Goal: Task Accomplishment & Management: Complete application form

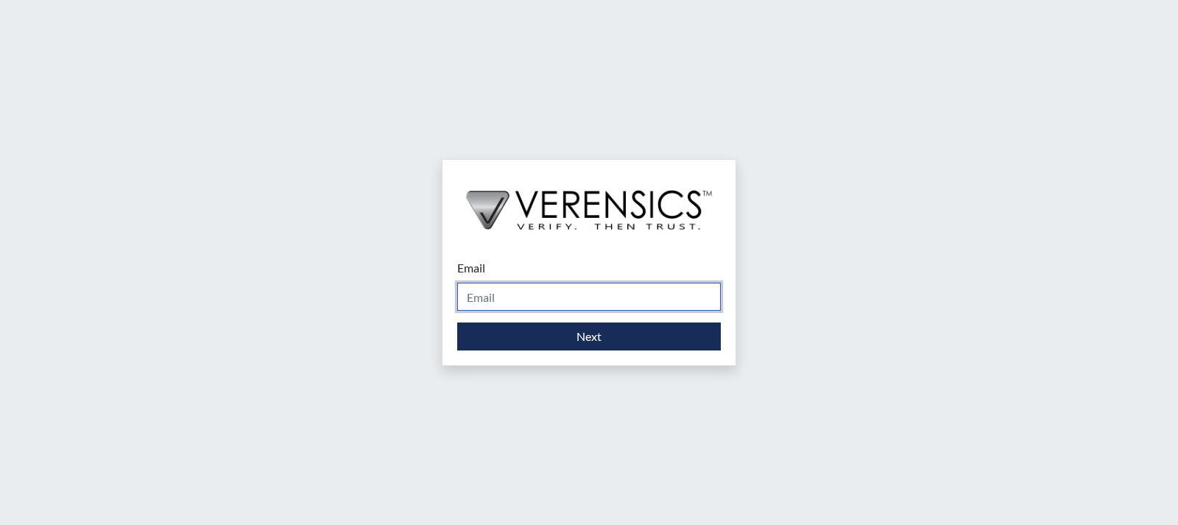
click at [539, 297] on input "Email" at bounding box center [589, 297] width 264 height 28
type input "[EMAIL_ADDRESS][DOMAIN_NAME]"
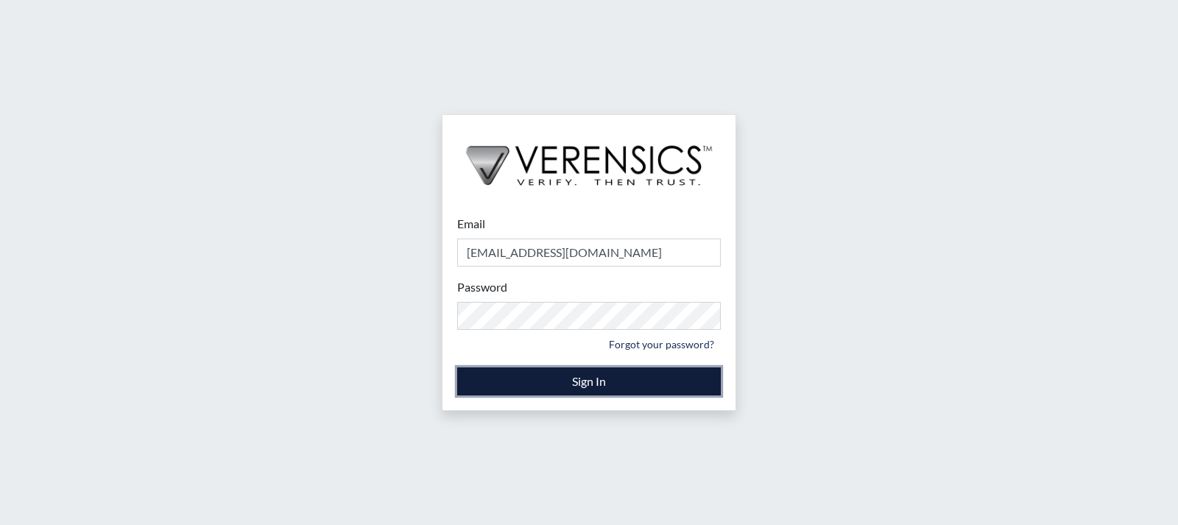
click at [563, 378] on button "Sign In" at bounding box center [589, 381] width 264 height 28
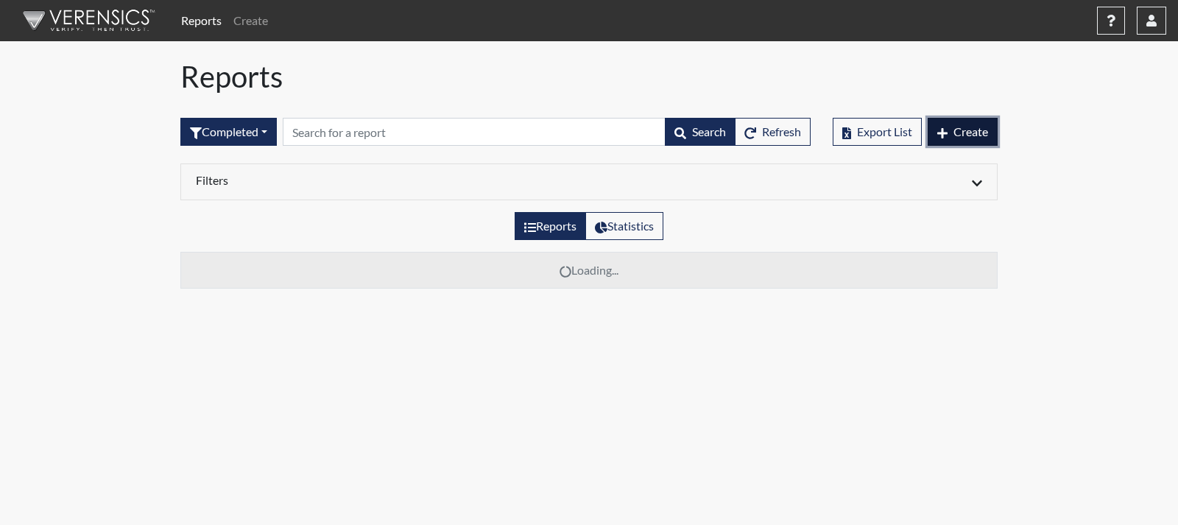
click at [951, 135] on button "Create" at bounding box center [963, 132] width 70 height 28
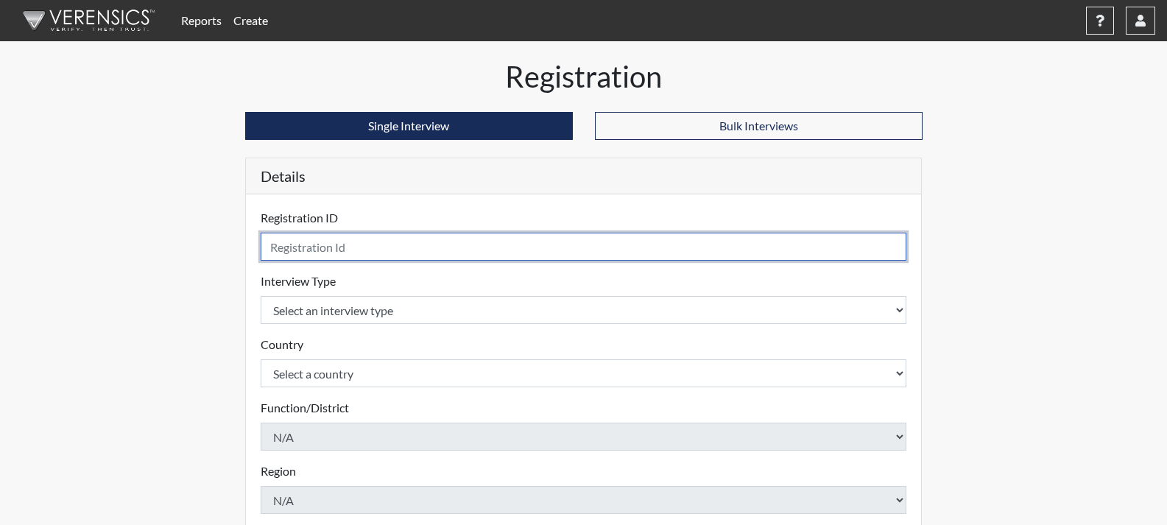
click at [316, 250] on input "text" at bounding box center [584, 247] width 646 height 28
type input "JM2204"
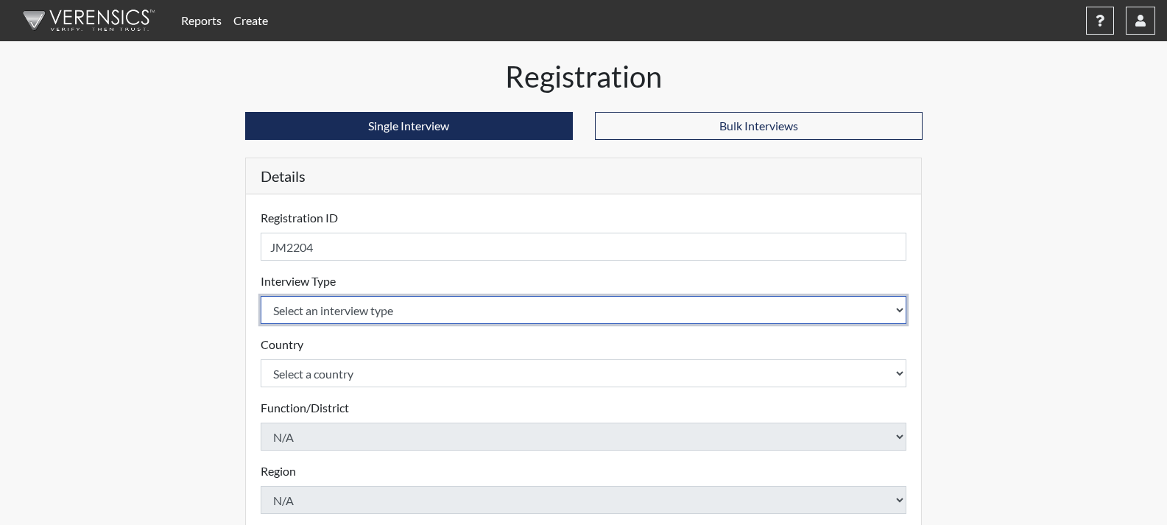
click at [890, 306] on select "Select an interview type Corrections Pre-Employment" at bounding box center [584, 310] width 646 height 28
select select "ff733e93-e1bf-11ea-9c9f-0eff0cf7eb8f"
click at [261, 296] on select "Select an interview type Corrections Pre-Employment" at bounding box center [584, 310] width 646 height 28
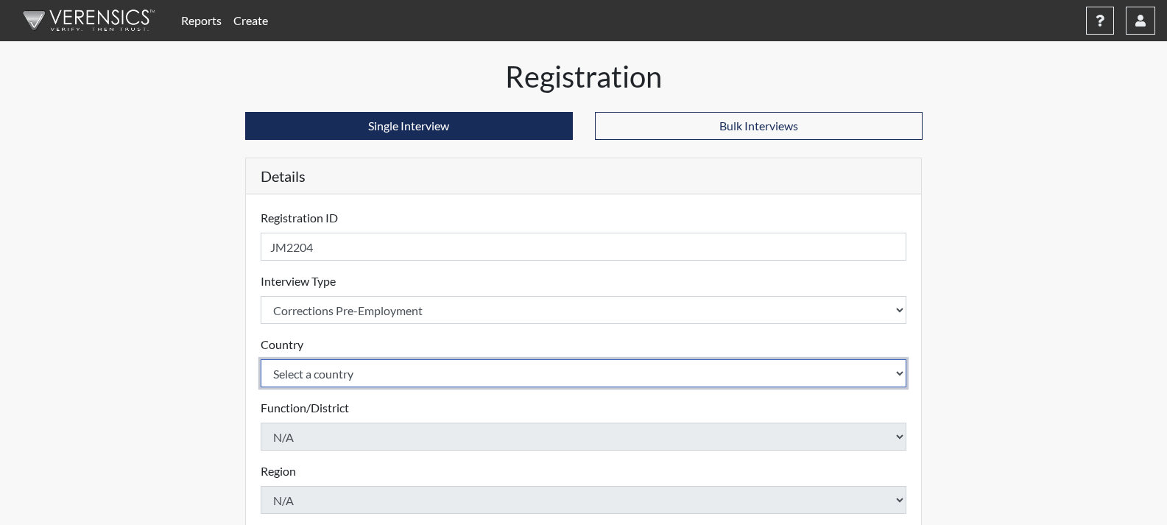
click at [881, 370] on select "Select a country [GEOGRAPHIC_DATA] [GEOGRAPHIC_DATA]" at bounding box center [584, 373] width 646 height 28
select select "united-states-of-[GEOGRAPHIC_DATA]"
click at [261, 359] on select "Select a country [GEOGRAPHIC_DATA] [GEOGRAPHIC_DATA]" at bounding box center [584, 373] width 646 height 28
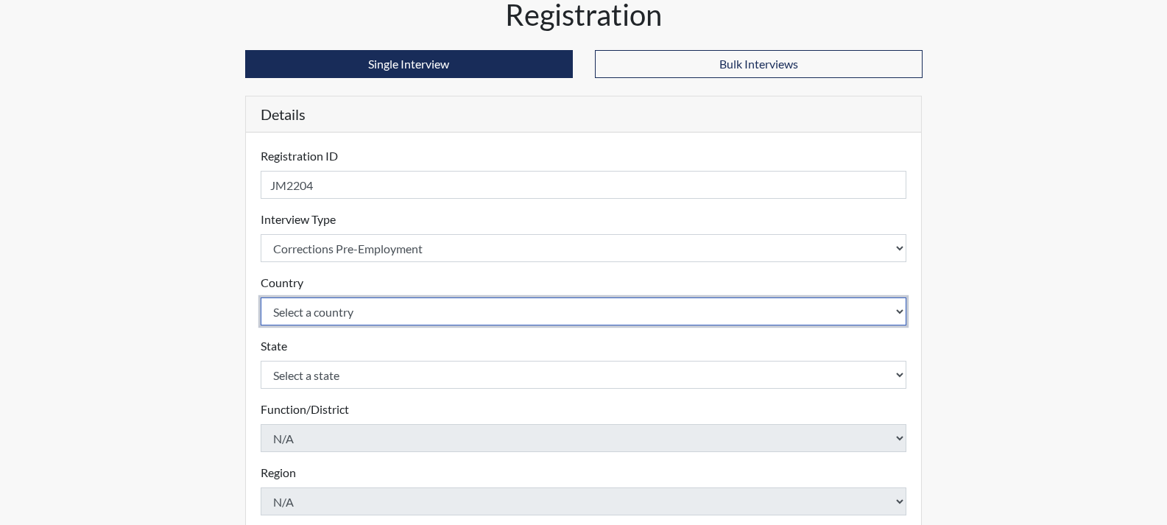
scroll to position [221, 0]
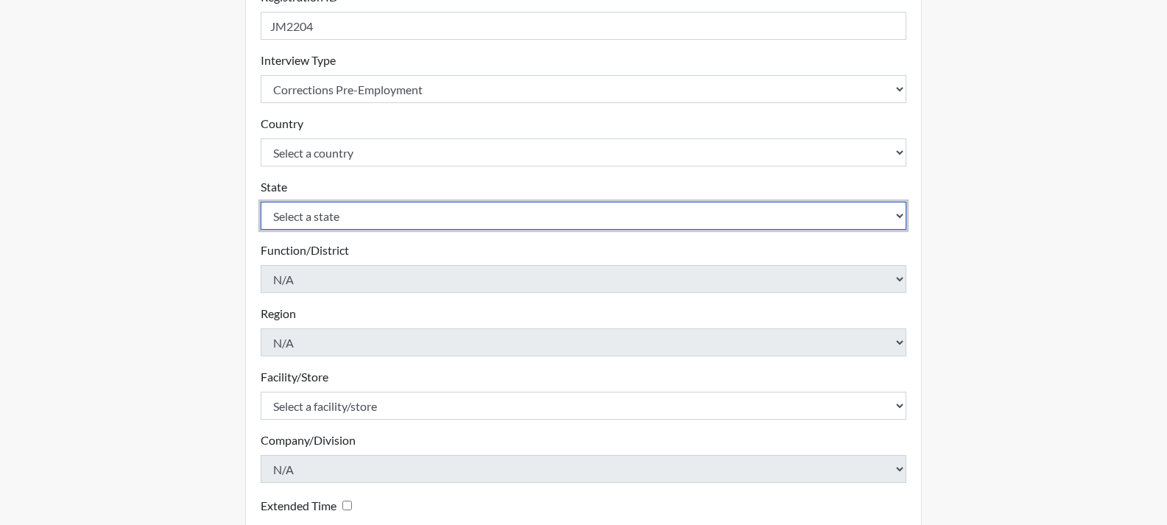
click at [867, 212] on select "Select a state [US_STATE] [US_STATE] [US_STATE] [US_STATE] [US_STATE] [US_STATE…" at bounding box center [584, 216] width 646 height 28
select select "GA"
click at [261, 202] on select "Select a state [US_STATE] [US_STATE] [US_STATE] [US_STATE] [US_STATE] [US_STATE…" at bounding box center [584, 216] width 646 height 28
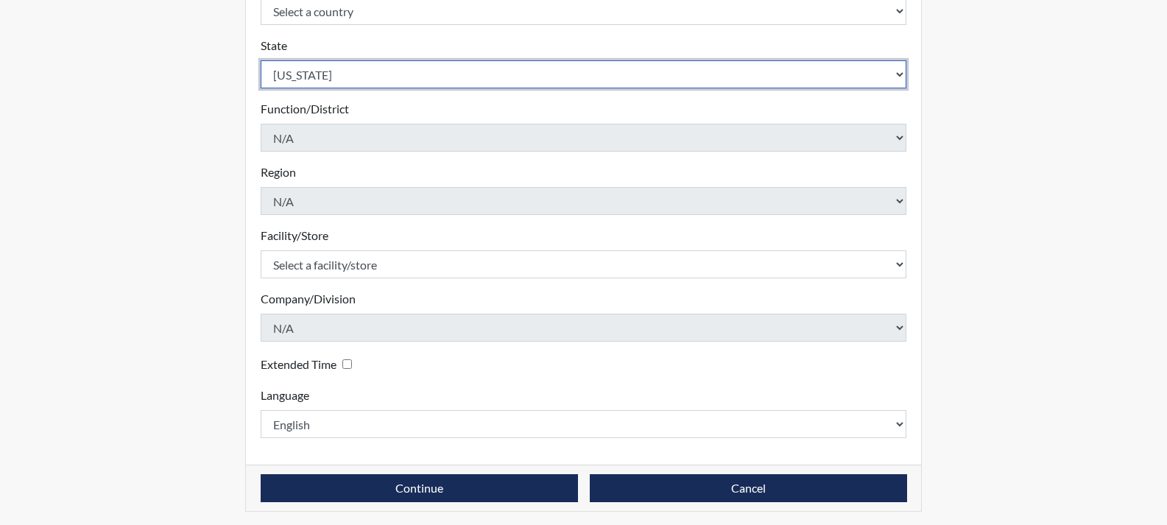
scroll to position [367, 0]
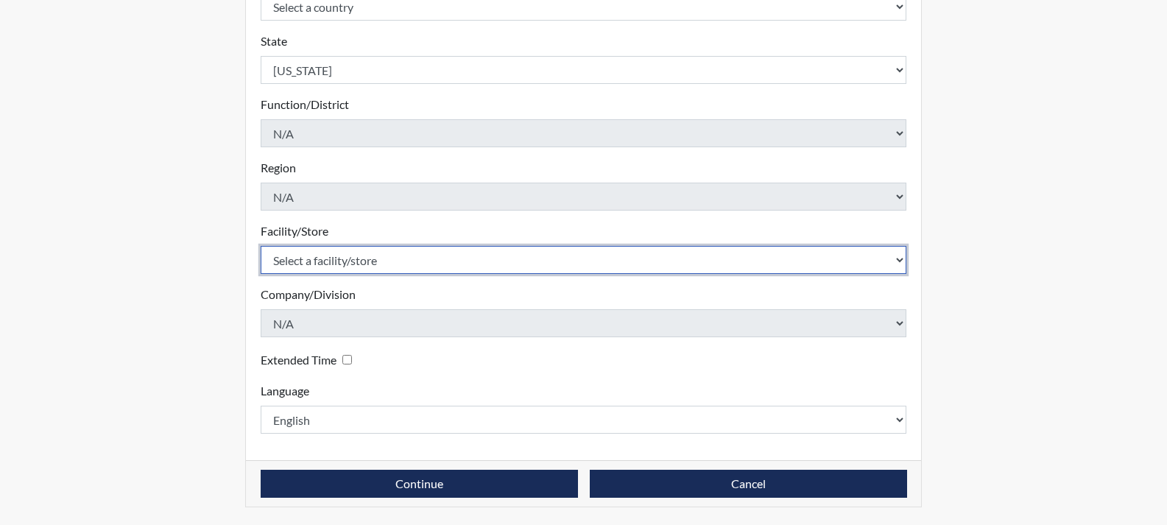
click at [864, 257] on select "Select a facility/store Central SP" at bounding box center [584, 260] width 646 height 28
select select "a04b0f19-1a10-4b74-b96d-c178def87229"
click at [261, 246] on select "Select a facility/store Central SP" at bounding box center [584, 260] width 646 height 28
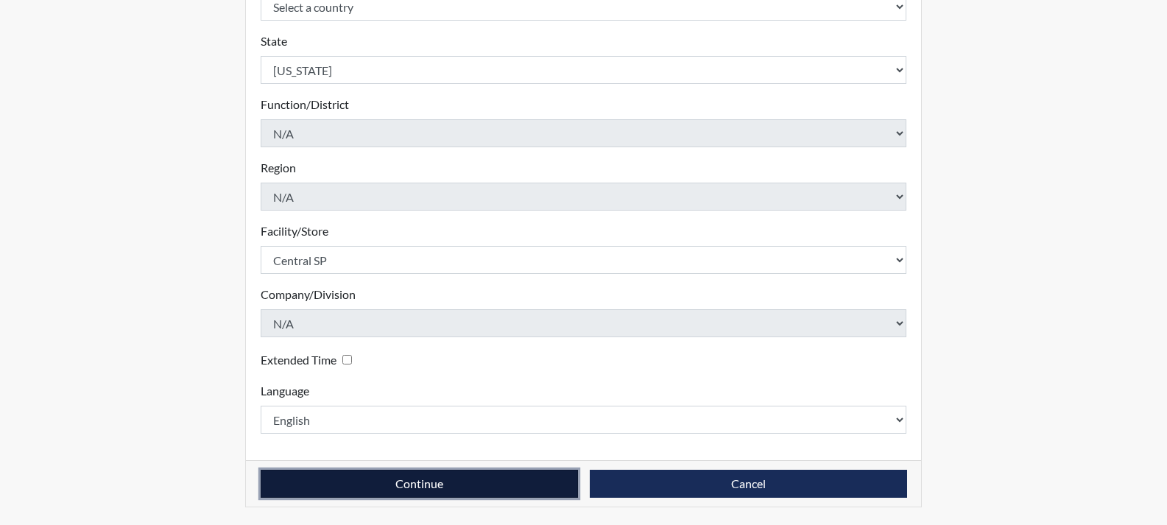
click at [468, 488] on button "Continue" at bounding box center [419, 484] width 317 height 28
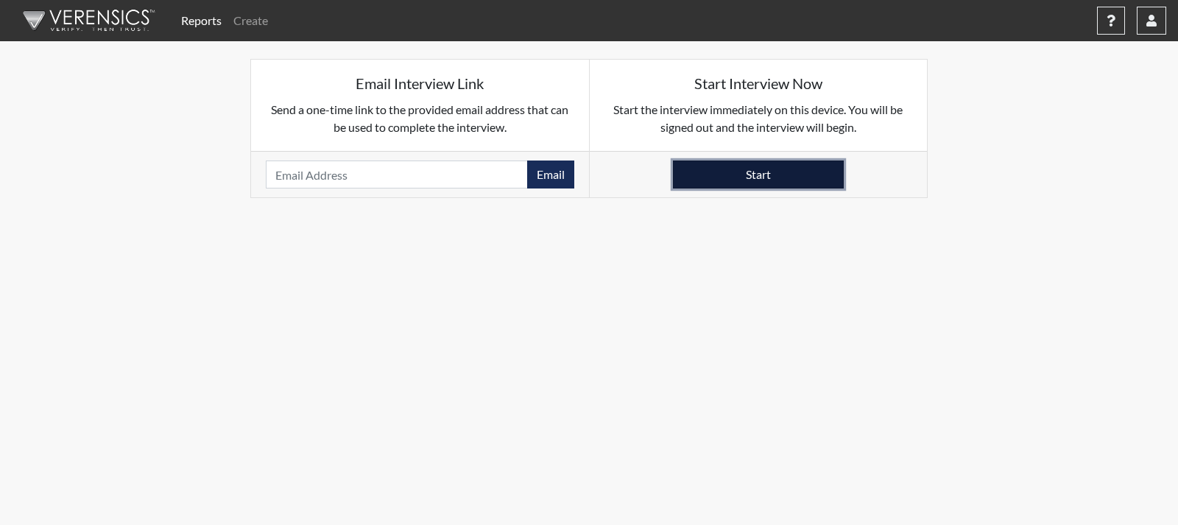
click at [775, 180] on button "Start" at bounding box center [758, 175] width 171 height 28
